Goal: Task Accomplishment & Management: Complete application form

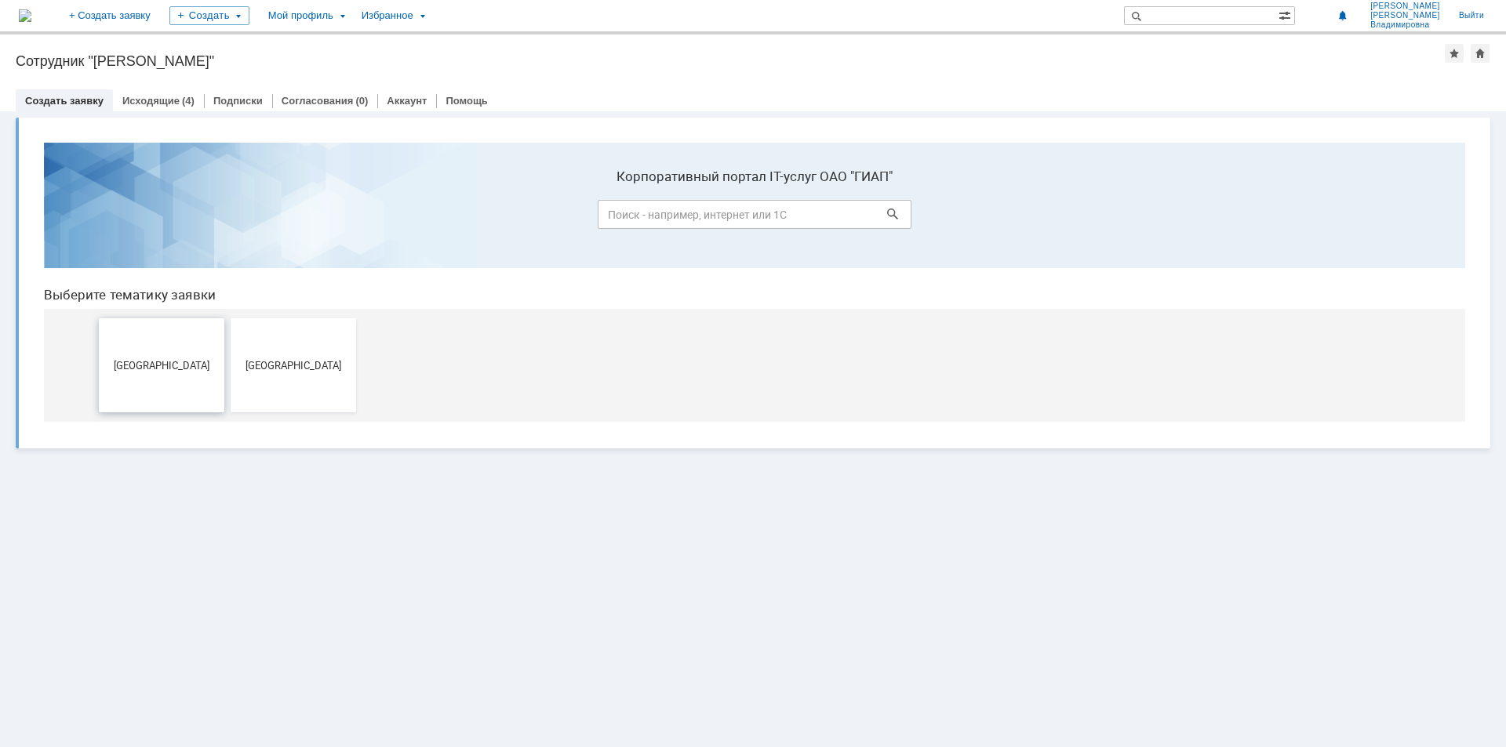
click at [170, 367] on span "[GEOGRAPHIC_DATA]" at bounding box center [162, 365] width 116 height 12
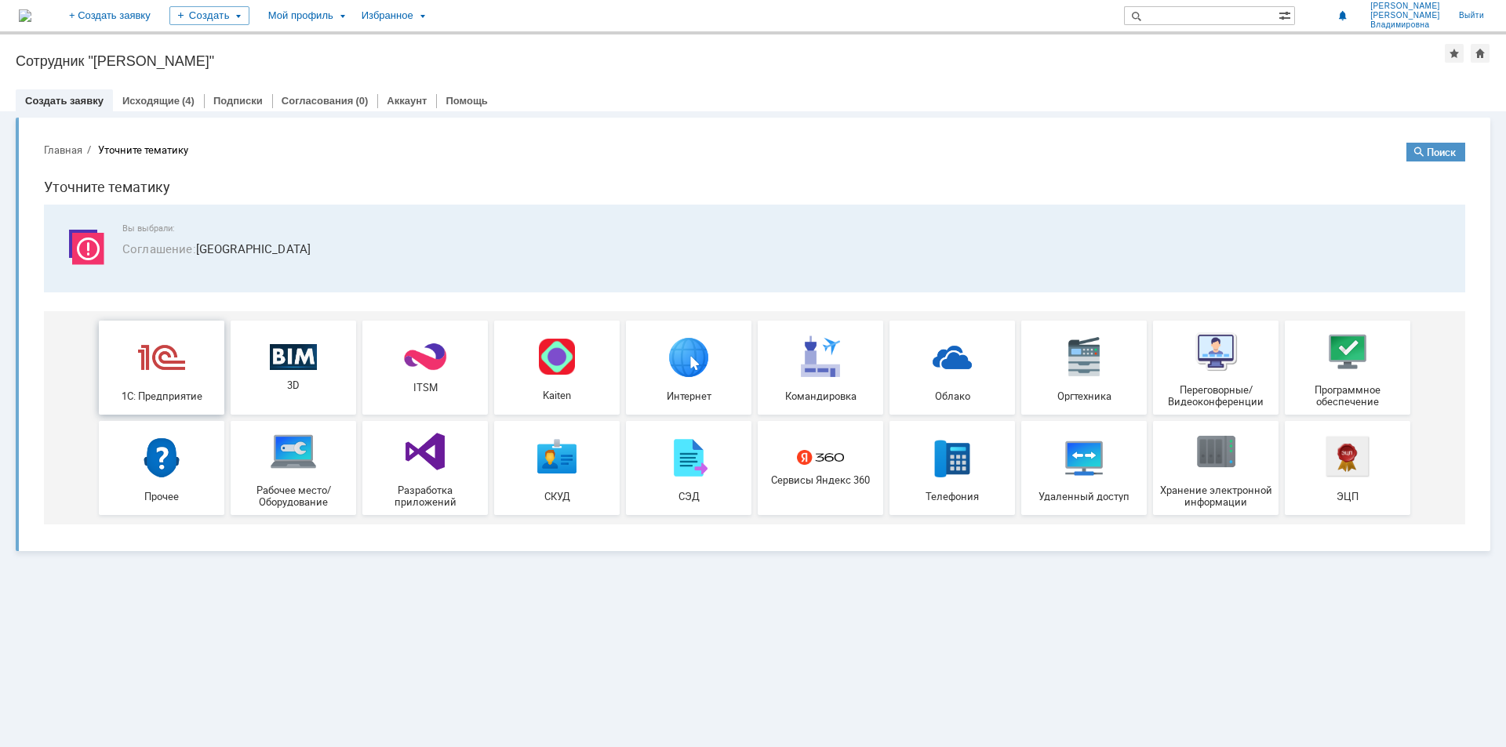
click at [160, 370] on img at bounding box center [161, 356] width 47 height 47
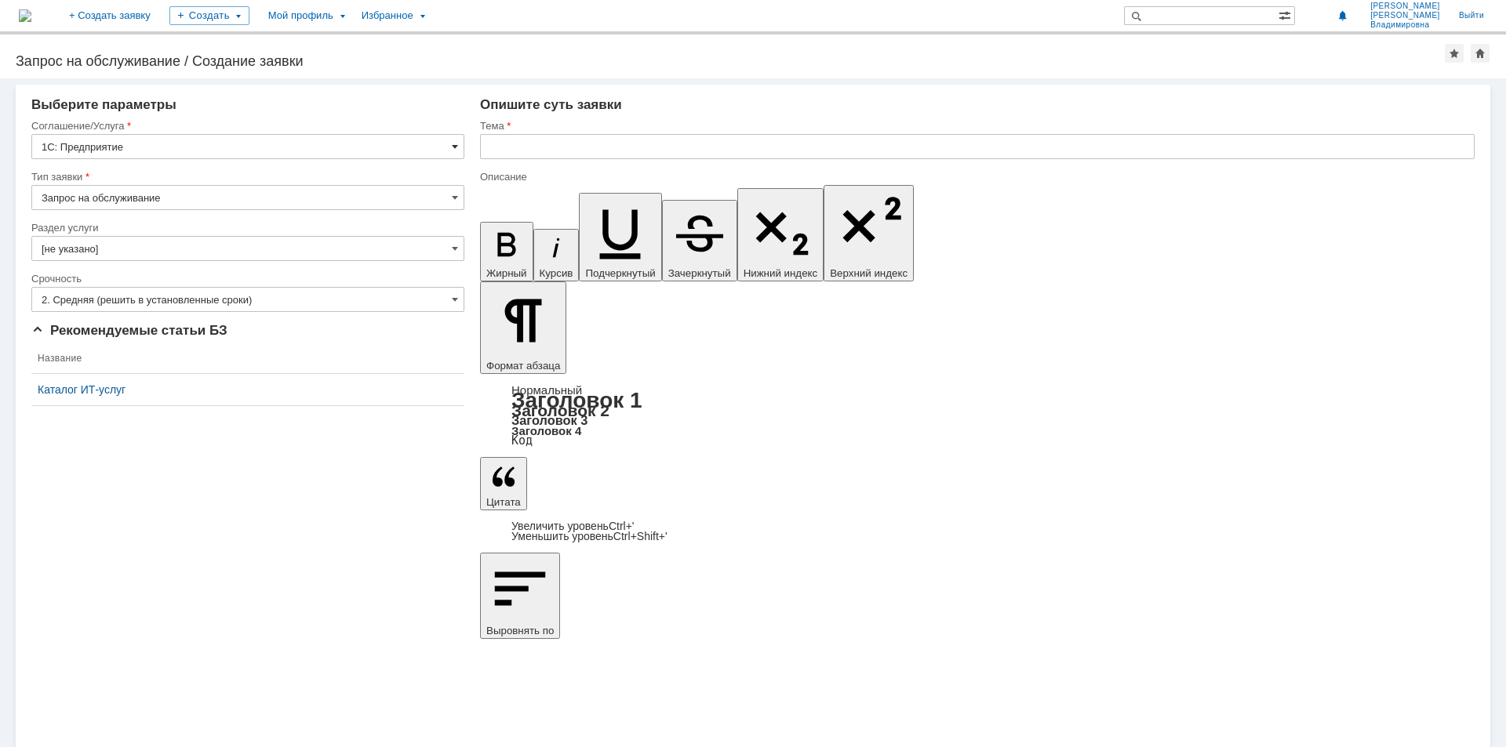
click at [452, 147] on span at bounding box center [455, 146] width 6 height 13
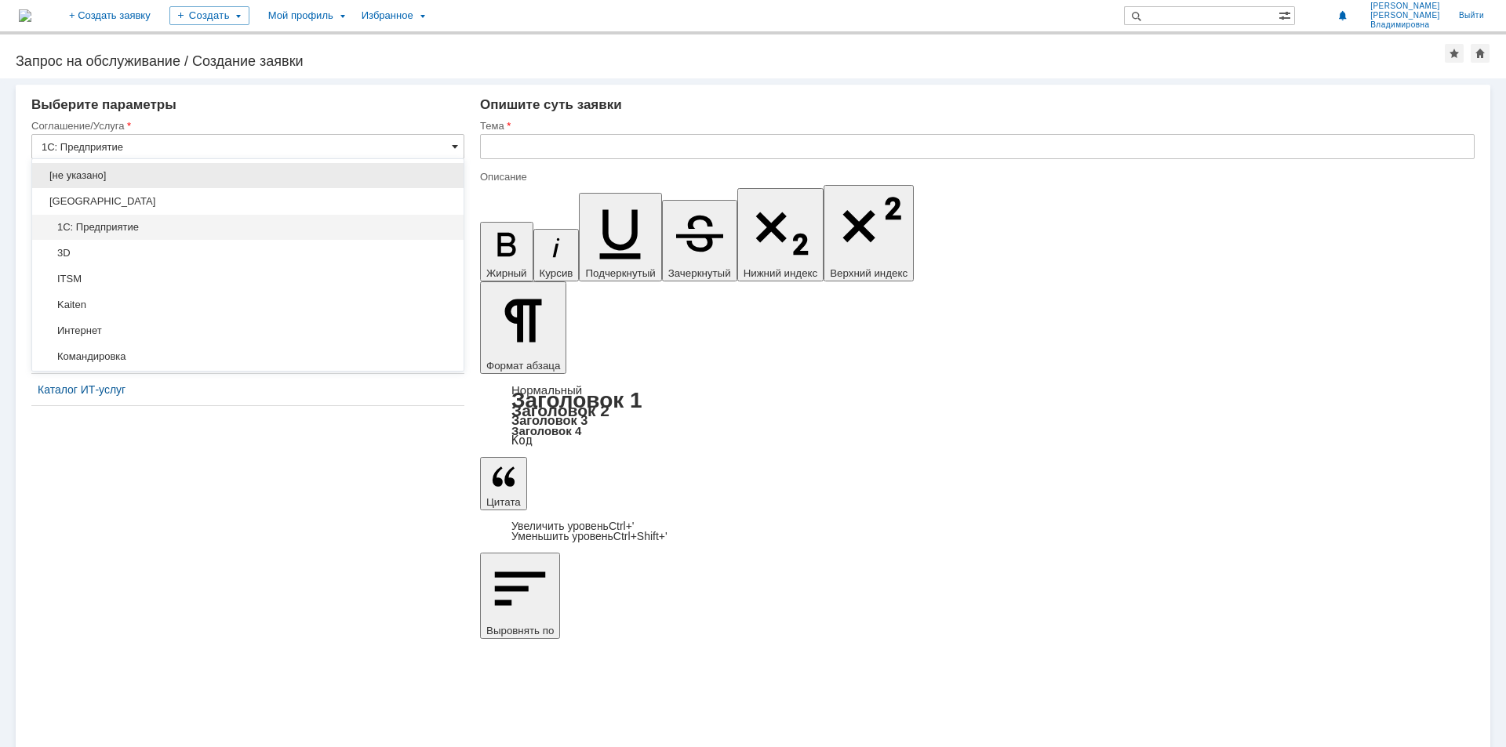
click at [452, 147] on span at bounding box center [455, 146] width 6 height 13
click at [118, 144] on input "1С: Предприятие" at bounding box center [247, 146] width 433 height 25
click at [176, 223] on span "1С: Предприятие" at bounding box center [248, 227] width 413 height 13
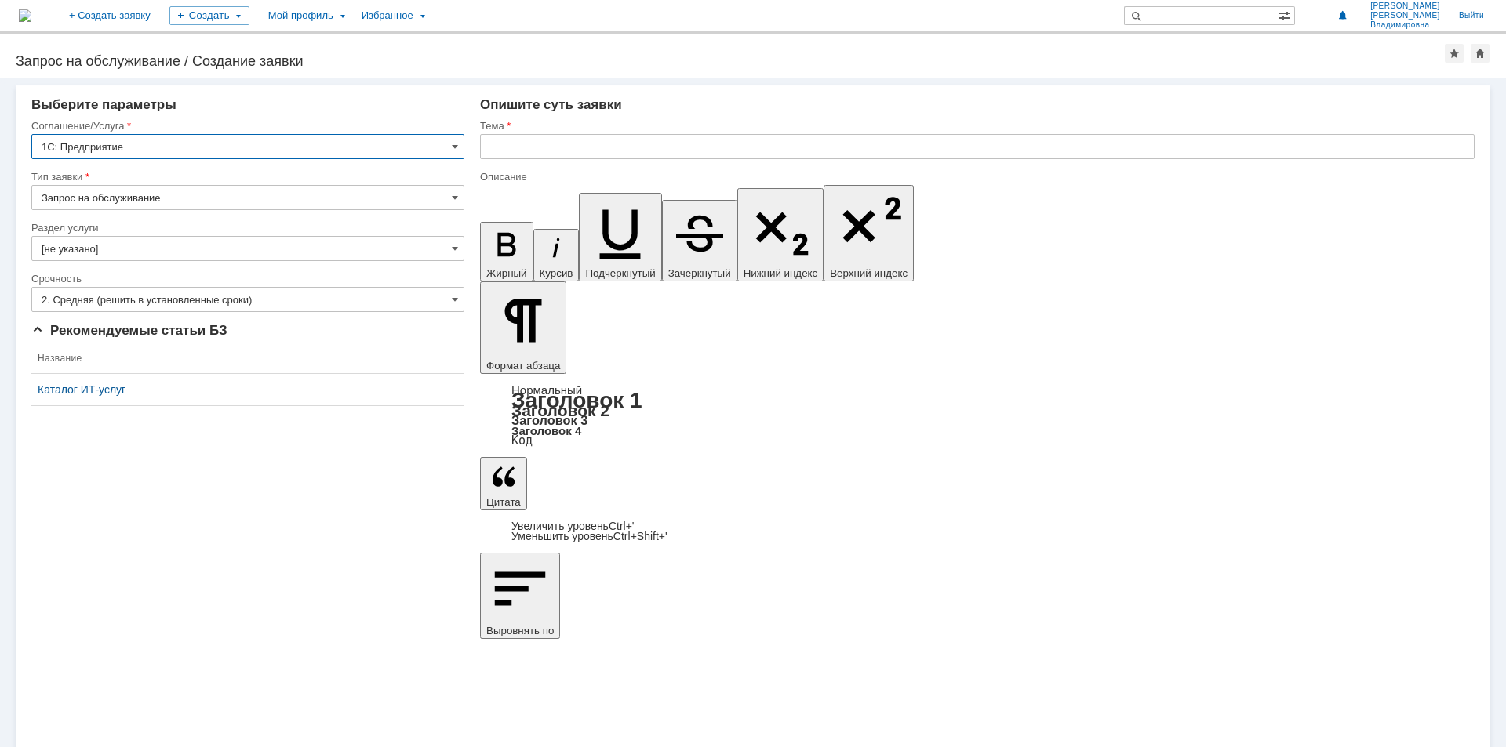
type input "1С: Предприятие"
click at [451, 246] on input "[не указано]" at bounding box center [247, 248] width 433 height 25
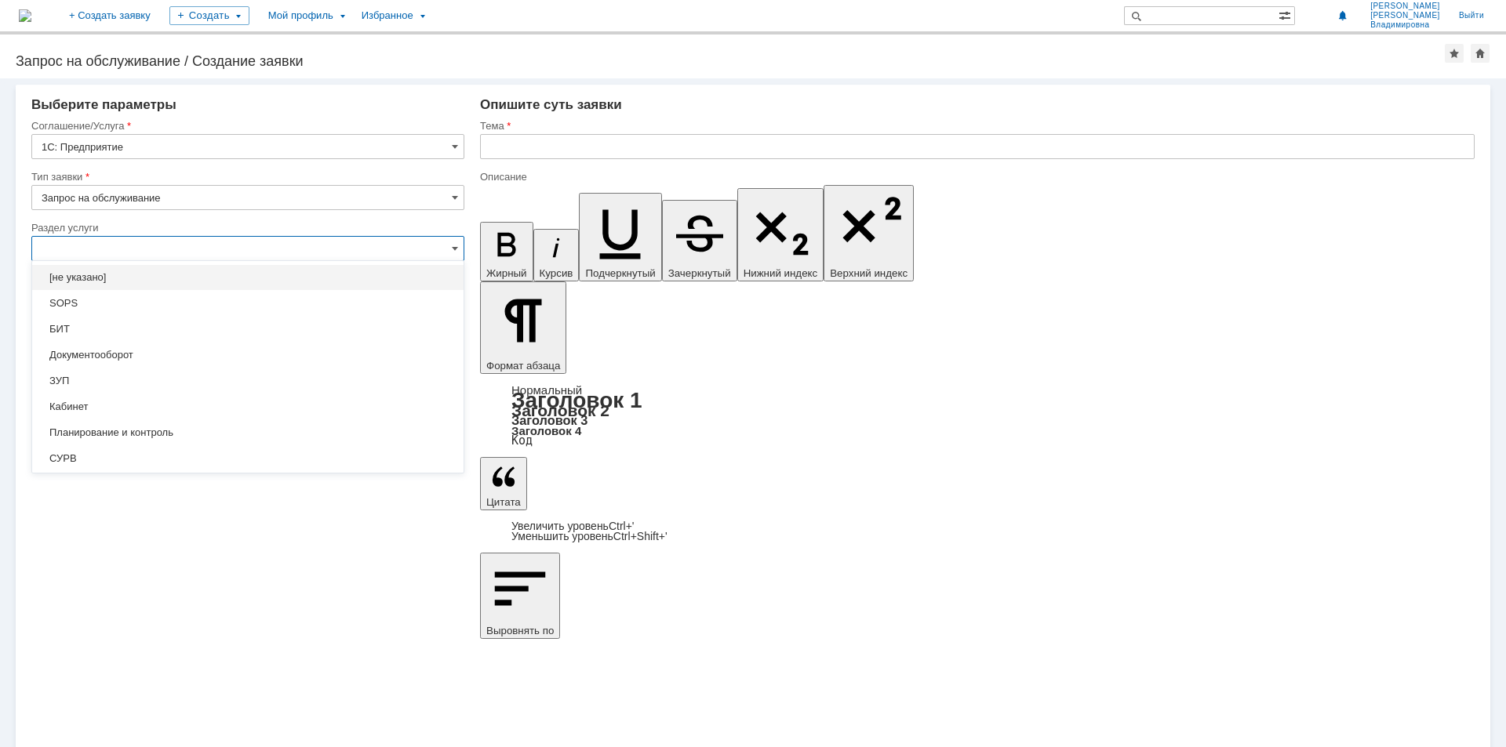
click at [145, 273] on span "[не указано]" at bounding box center [248, 277] width 413 height 13
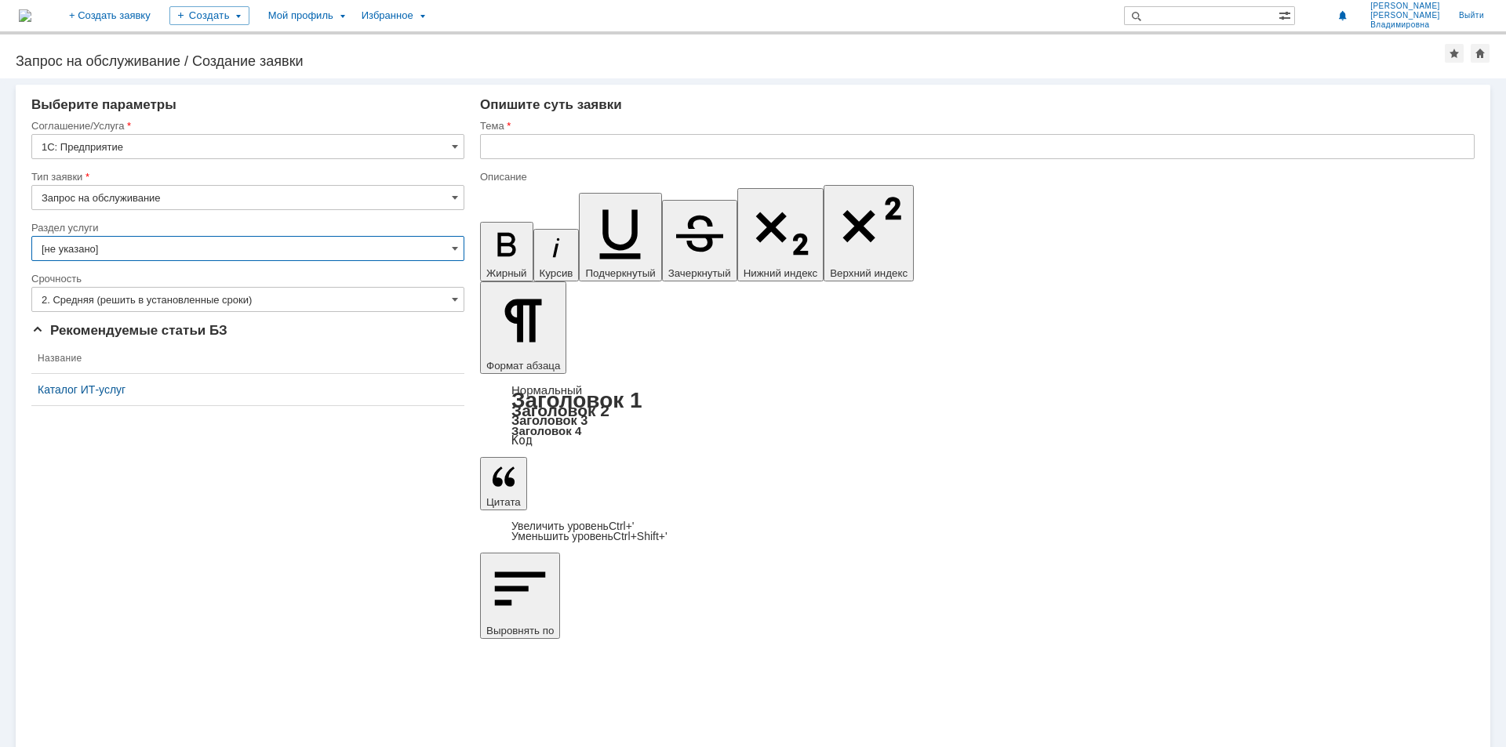
type input "[не указано]"
click at [508, 149] on input "text" at bounding box center [977, 146] width 994 height 25
type input "Не грузит программа 1С"
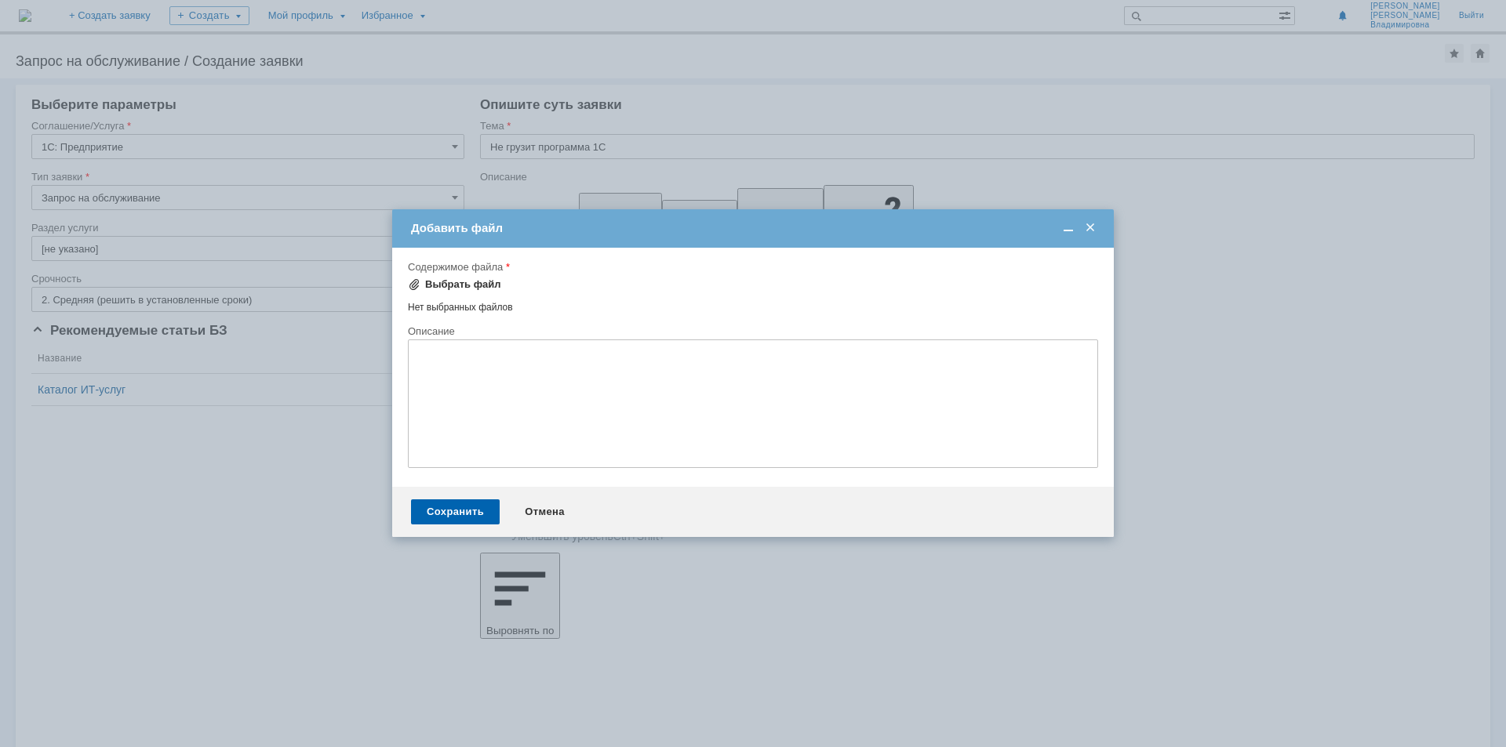
click at [430, 280] on div "Выбрать файл" at bounding box center [463, 284] width 76 height 13
click at [543, 516] on div "Отмена" at bounding box center [544, 512] width 71 height 25
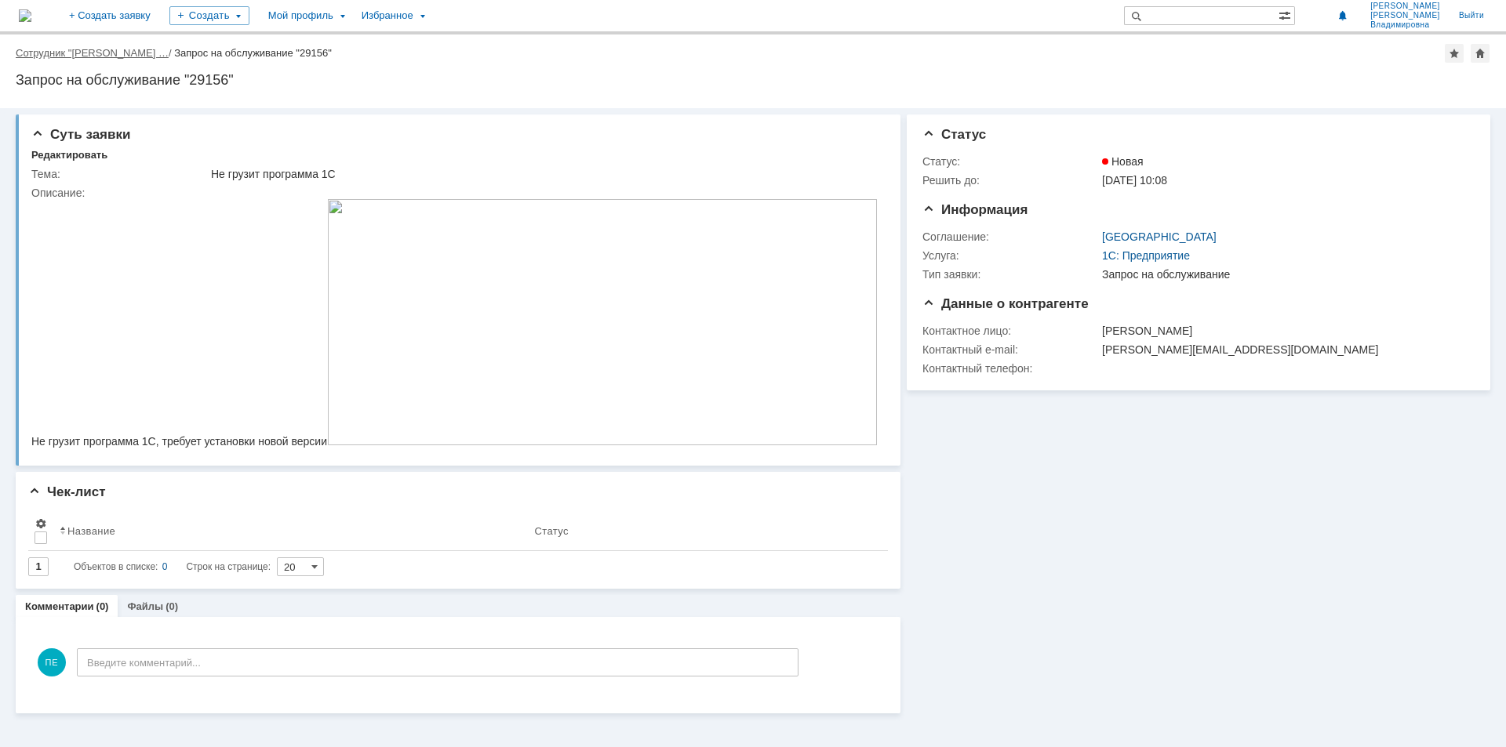
click at [60, 47] on link "Сотрудник "Пименова Екатерина …" at bounding box center [92, 53] width 153 height 12
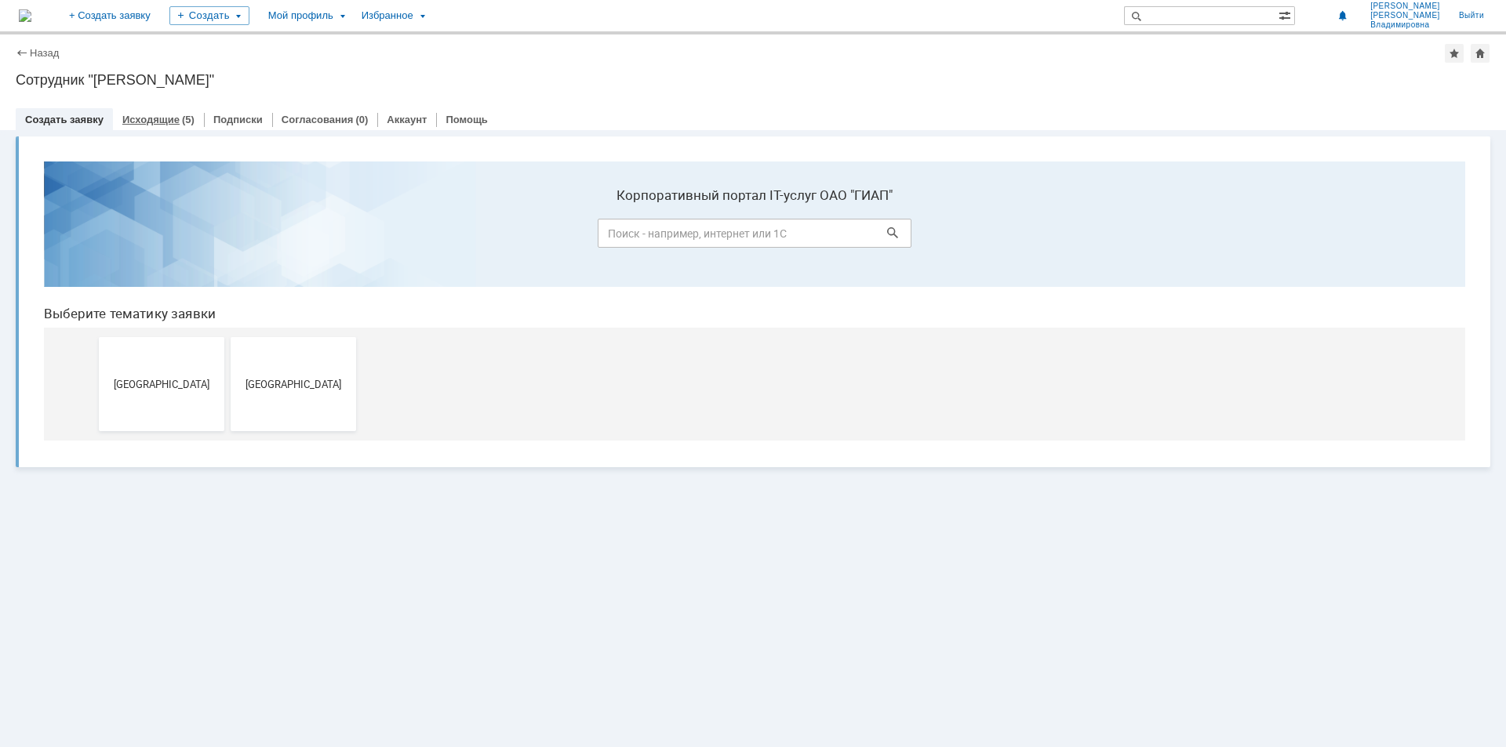
click at [132, 118] on link "Исходящие" at bounding box center [150, 120] width 57 height 12
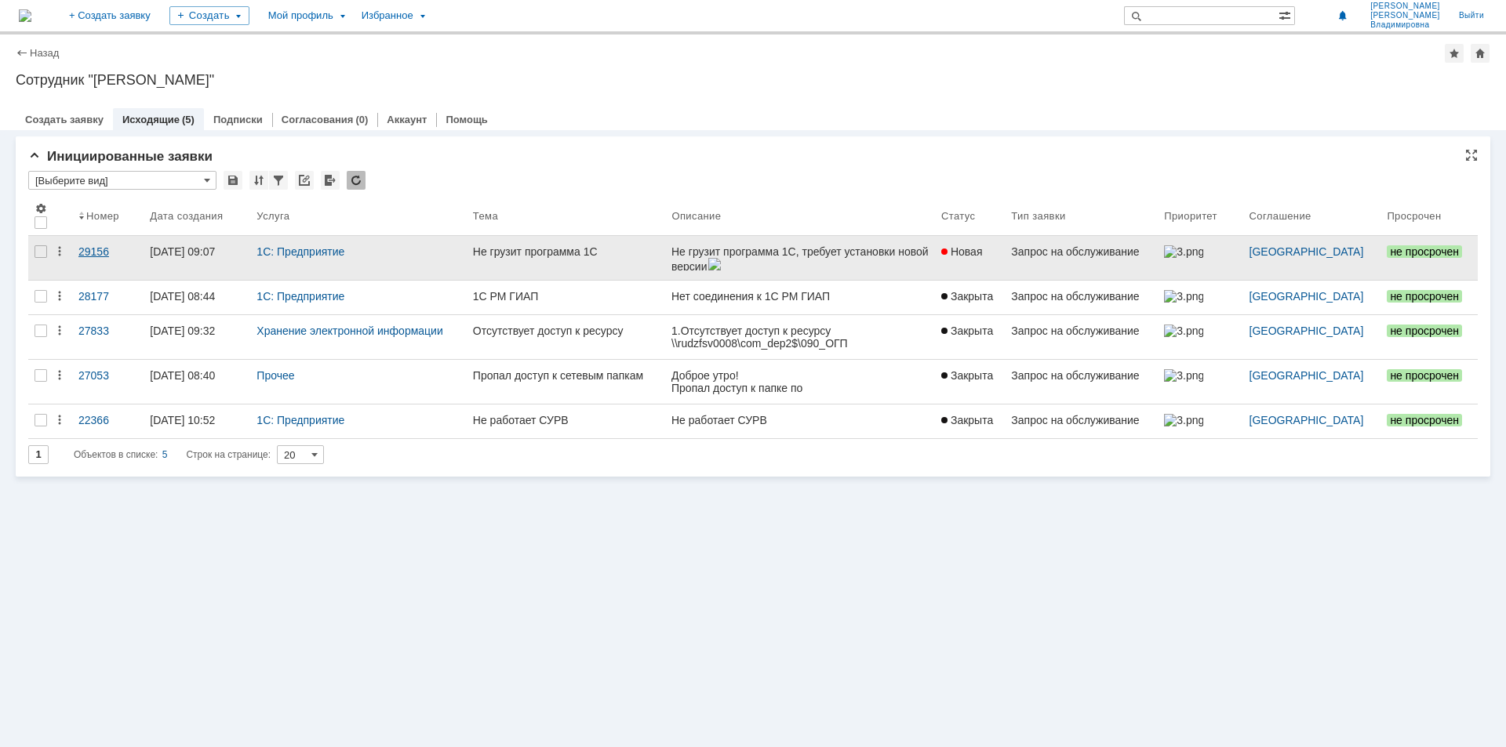
click at [104, 248] on div "29156" at bounding box center [107, 251] width 59 height 13
